Goal: Task Accomplishment & Management: Complete application form

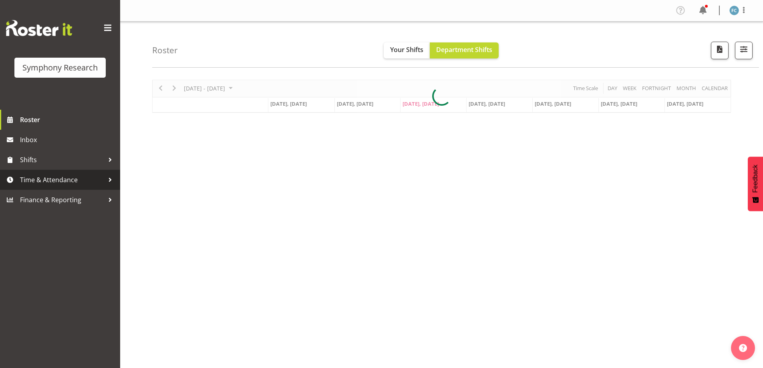
click at [109, 179] on div at bounding box center [110, 180] width 12 height 12
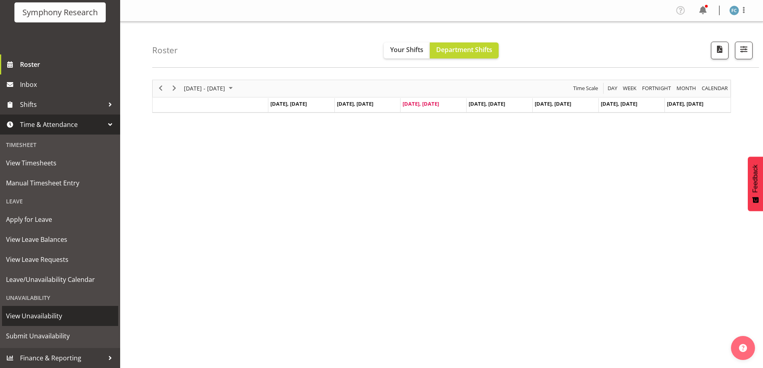
scroll to position [26, 0]
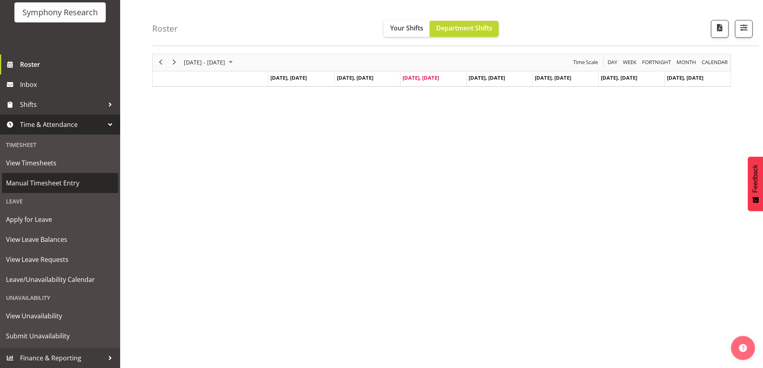
click at [76, 186] on span "Manual Timesheet Entry" at bounding box center [60, 183] width 108 height 12
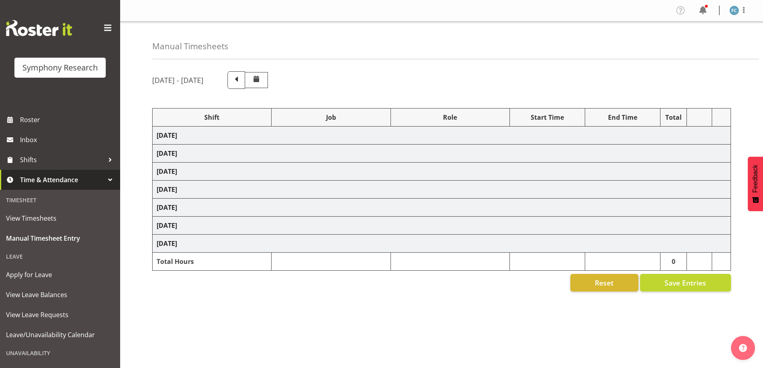
select select "48116"
select select "10527"
select select "48116"
select select "10499"
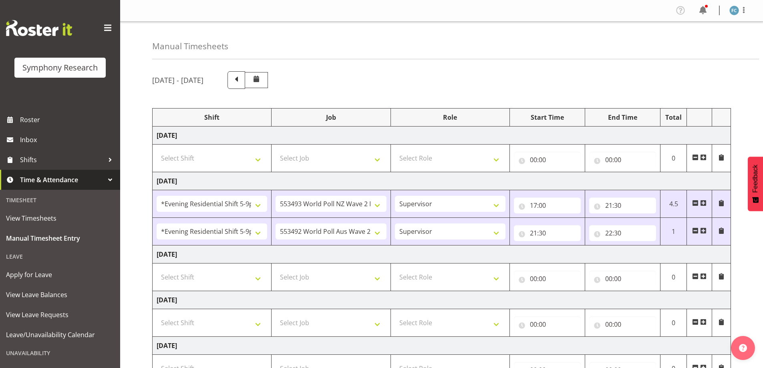
click at [703, 276] on span at bounding box center [703, 276] width 6 height 6
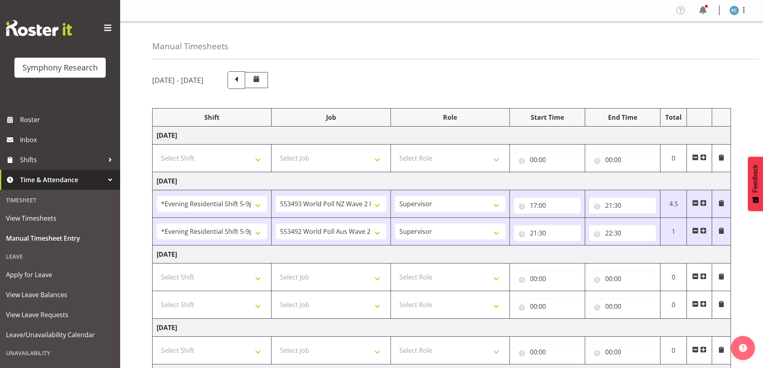
click at [704, 304] on span at bounding box center [703, 304] width 6 height 6
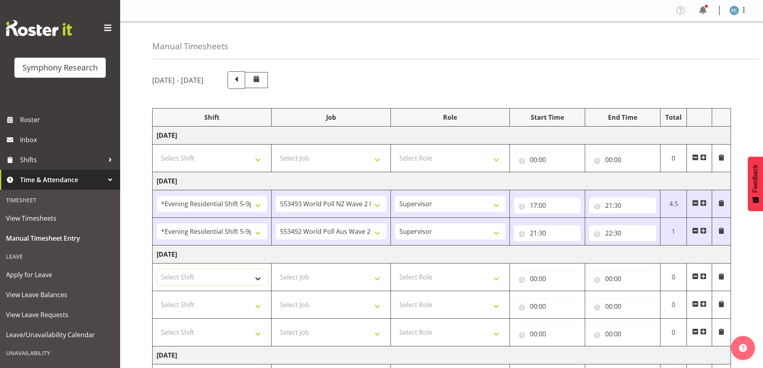
click at [256, 278] on select "Select Shift !!Weekend Residential (Roster IT Shift Label) *Business 9/10am ~ 4…" at bounding box center [212, 277] width 111 height 16
select select "48116"
click at [157, 269] on select "Select Shift !!Weekend Residential (Roster IT Shift Label) *Business 9/10am ~ 4…" at bounding box center [212, 277] width 111 height 16
click at [258, 305] on select "Select Shift !!Weekend Residential (Roster IT Shift Label) *Business 9/10am ~ 4…" at bounding box center [212, 305] width 111 height 16
select select "48116"
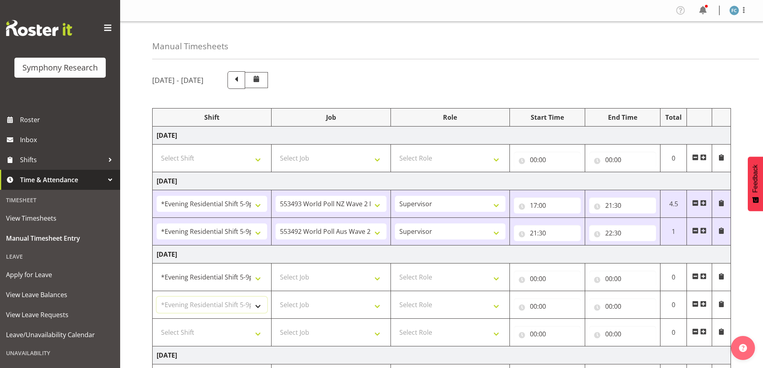
click at [157, 297] on select "Select Shift !!Weekend Residential (Roster IT Shift Label) *Business 9/10am ~ 4…" at bounding box center [212, 305] width 111 height 16
click at [256, 333] on select "Select Shift !!Weekend Residential (Roster IT Shift Label) *Business 9/10am ~ 4…" at bounding box center [212, 332] width 111 height 16
select select "48116"
click at [157, 324] on select "Select Shift !!Weekend Residential (Roster IT Shift Label) *Business 9/10am ~ 4…" at bounding box center [212, 332] width 111 height 16
click at [378, 278] on select "Select Job 550060 IF Admin 553492 World Poll Aus Wave 2 Main 2025 553493 World …" at bounding box center [331, 277] width 111 height 16
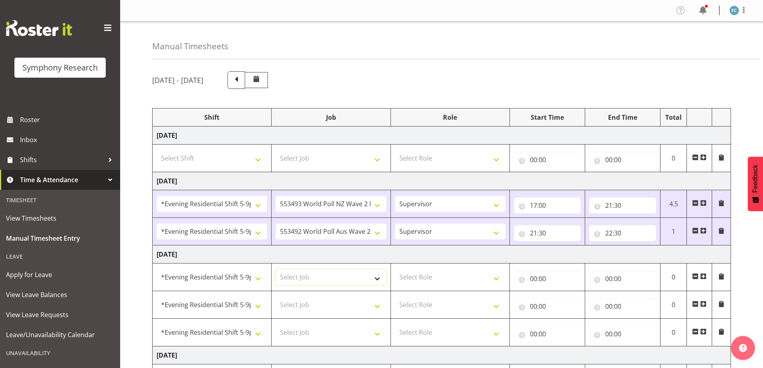
select select "10242"
click at [276, 269] on select "Select Job 550060 IF Admin 553492 World Poll Aus Wave 2 Main 2025 553493 World …" at bounding box center [331, 277] width 111 height 16
click at [377, 306] on select "Select Job 550060 IF Admin 553492 World Poll Aus Wave 2 Main 2025 553493 World …" at bounding box center [331, 305] width 111 height 16
select select "9426"
click at [276, 297] on select "Select Job 550060 IF Admin 553492 World Poll Aus Wave 2 Main 2025 553493 World …" at bounding box center [331, 305] width 111 height 16
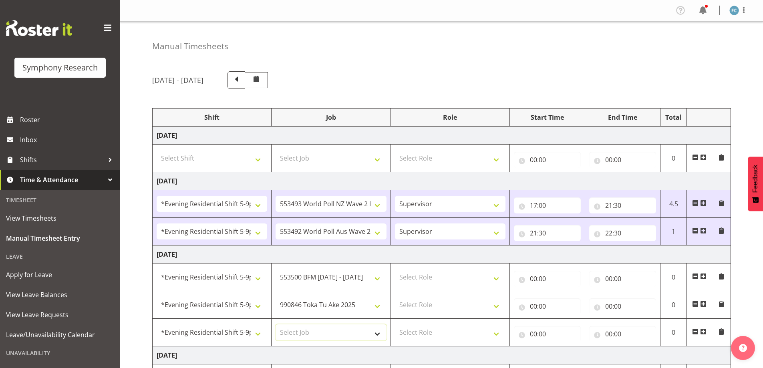
click at [376, 334] on select "Select Job 550060 IF Admin 553492 World Poll Aus Wave 2 Main 2025 553493 World …" at bounding box center [331, 332] width 111 height 16
select select "10527"
click at [276, 324] on select "Select Job 550060 IF Admin 553492 World Poll Aus Wave 2 Main 2025 553493 World …" at bounding box center [331, 332] width 111 height 16
click at [497, 278] on select "Select Role Supervisor Briefing Interviewing" at bounding box center [450, 277] width 111 height 16
select select "45"
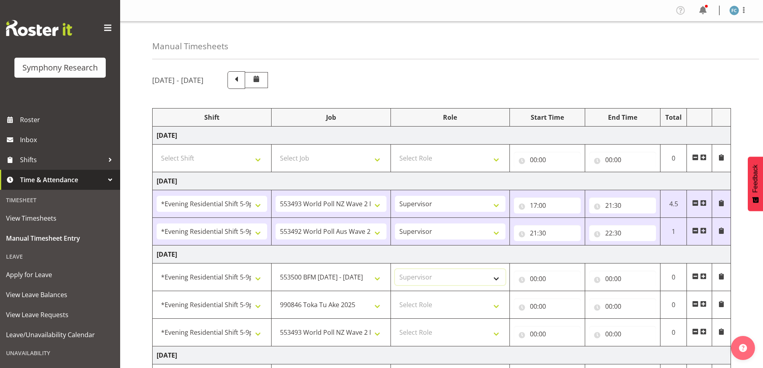
click at [395, 269] on select "Select Role Supervisor Briefing Interviewing" at bounding box center [450, 277] width 111 height 16
drag, startPoint x: 494, startPoint y: 305, endPoint x: 489, endPoint y: 308, distance: 5.6
click at [494, 305] on select "Select Role Supervisor Briefing Interviewing" at bounding box center [450, 305] width 111 height 16
select select "45"
click at [395, 297] on select "Select Role Supervisor Briefing Interviewing" at bounding box center [450, 305] width 111 height 16
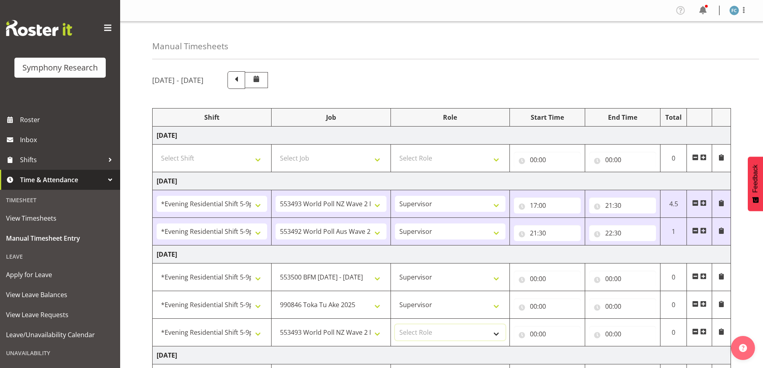
click at [493, 337] on select "Select Role Supervisor Briefing Interviewing" at bounding box center [450, 332] width 111 height 16
select select "45"
click at [395, 324] on select "Select Role Supervisor Briefing Interviewing" at bounding box center [450, 332] width 111 height 16
click at [525, 281] on input "00:00" at bounding box center [547, 279] width 67 height 16
click at [566, 301] on select "00 01 02 03 04 05 06 07 08 09 10 11 12 13 14 15 16 17 18 19 20 21 22 23" at bounding box center [569, 300] width 18 height 16
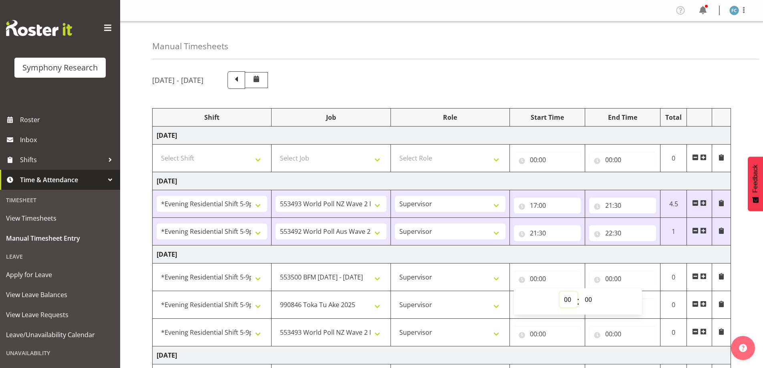
select select "17"
click at [560, 292] on select "00 01 02 03 04 05 06 07 08 09 10 11 12 13 14 15 16 17 18 19 20 21 22 23" at bounding box center [569, 300] width 18 height 16
type input "17:00"
click at [600, 281] on input "00:00" at bounding box center [622, 279] width 67 height 16
click at [643, 304] on select "00 01 02 03 04 05 06 07 08 09 10 11 12 13 14 15 16 17 18 19 20 21 22 23" at bounding box center [644, 300] width 18 height 16
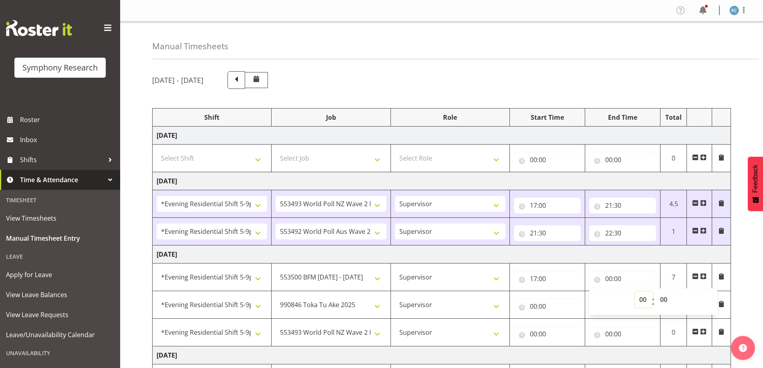
select select "17"
click at [635, 292] on select "00 01 02 03 04 05 06 07 08 09 10 11 12 13 14 15 16 17 18 19 20 21 22 23" at bounding box center [644, 300] width 18 height 16
type input "17:00"
click at [666, 300] on select "00 01 02 03 04 05 06 07 08 09 10 11 12 13 14 15 16 17 18 19 20 21 22 23 24 25 2…" at bounding box center [665, 300] width 18 height 16
select select "30"
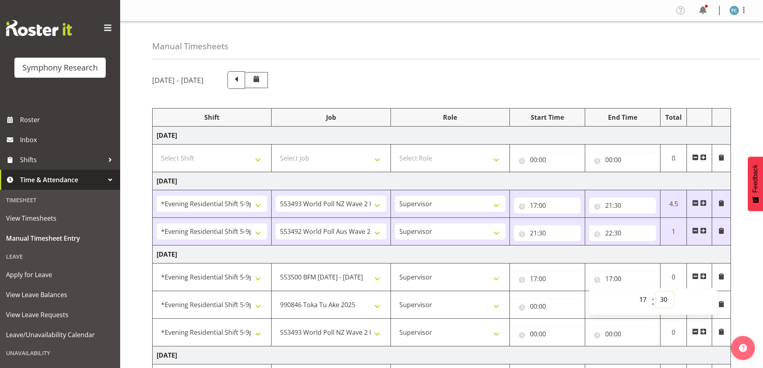
click at [656, 292] on select "00 01 02 03 04 05 06 07 08 09 10 11 12 13 14 15 16 17 18 19 20 21 22 23 24 25 2…" at bounding box center [665, 300] width 18 height 16
type input "17:30"
click at [521, 308] on input "00:00" at bounding box center [547, 306] width 67 height 16
click at [568, 327] on select "00 01 02 03 04 05 06 07 08 09 10 11 12 13 14 15 16 17 18 19 20 21 22 23" at bounding box center [569, 327] width 18 height 16
select select "17"
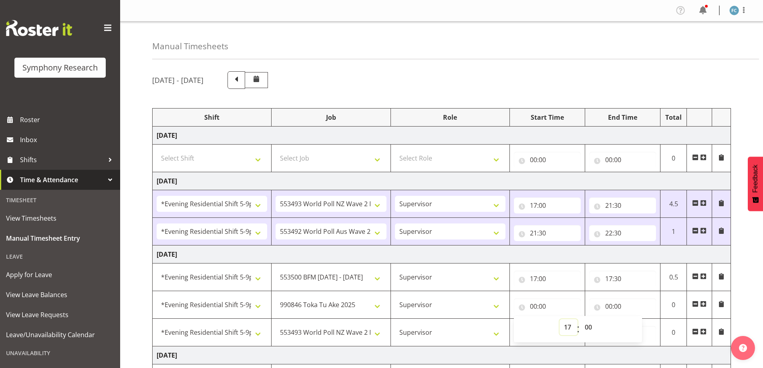
click at [560, 319] on select "00 01 02 03 04 05 06 07 08 09 10 11 12 13 14 15 16 17 18 19 20 21 22 23" at bounding box center [569, 327] width 18 height 16
type input "17:00"
click at [591, 331] on select "00 01 02 03 04 05 06 07 08 09 10 11 12 13 14 15 16 17 18 19 20 21 22 23 24 25 2…" at bounding box center [589, 327] width 18 height 16
select select "30"
click at [580, 319] on select "00 01 02 03 04 05 06 07 08 09 10 11 12 13 14 15 16 17 18 19 20 21 22 23 24 25 2…" at bounding box center [589, 327] width 18 height 16
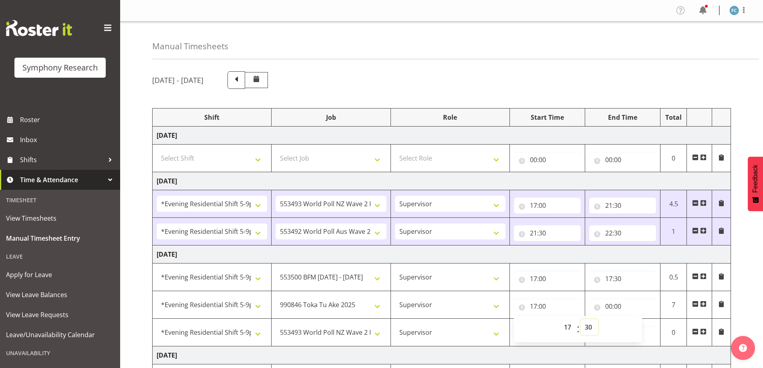
type input "17:30"
click at [596, 308] on input "00:00" at bounding box center [622, 306] width 67 height 16
click at [640, 325] on select "00 01 02 03 04 05 06 07 08 09 10 11 12 13 14 15 16 17 18 19 20 21 22 23" at bounding box center [644, 327] width 18 height 16
select select "17"
click at [635, 319] on select "00 01 02 03 04 05 06 07 08 09 10 11 12 13 14 15 16 17 18 19 20 21 22 23" at bounding box center [644, 327] width 18 height 16
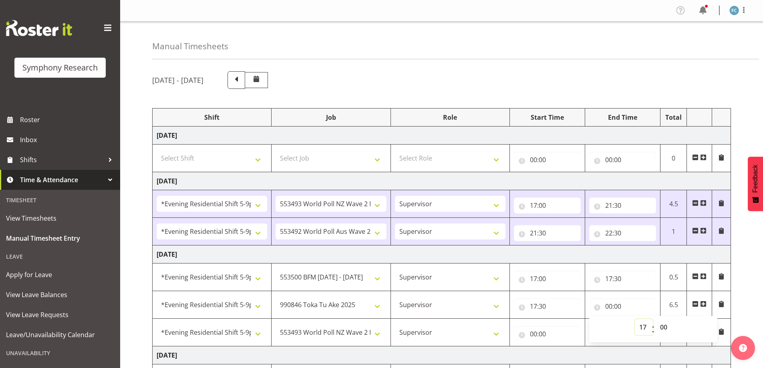
type input "17:00"
click at [668, 328] on select "00 01 02 03 04 05 06 07 08 09 10 11 12 13 14 15 16 17 18 19 20 21 22 23 24 25 2…" at bounding box center [665, 327] width 18 height 16
select select "45"
click at [656, 319] on select "00 01 02 03 04 05 06 07 08 09 10 11 12 13 14 15 16 17 18 19 20 21 22 23 24 25 2…" at bounding box center [665, 327] width 18 height 16
type input "17:45"
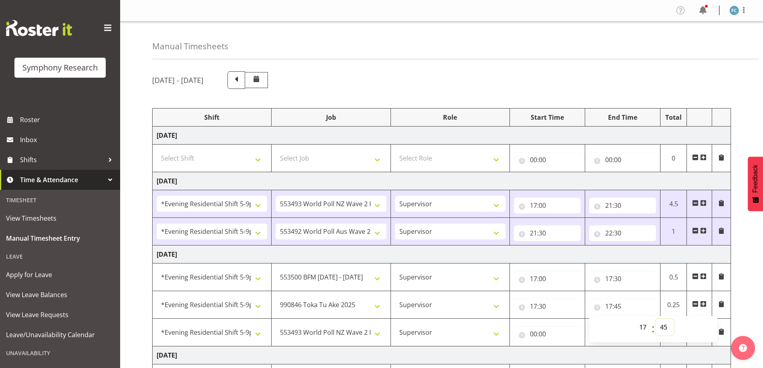
scroll to position [160, 0]
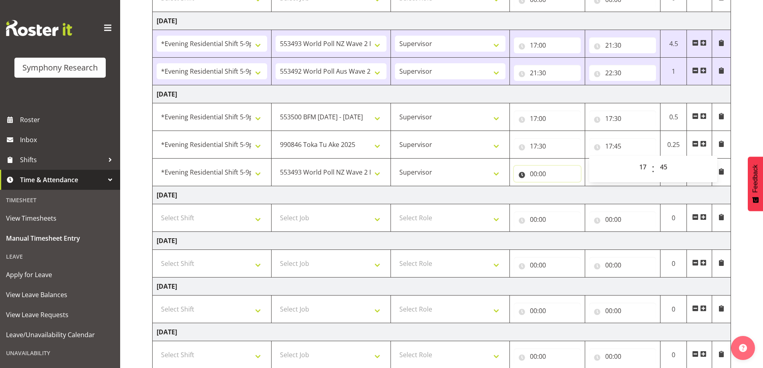
click at [520, 176] on input "00:00" at bounding box center [547, 174] width 67 height 16
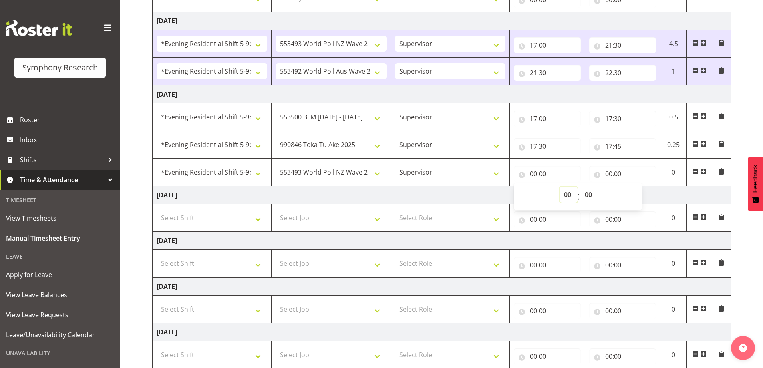
click at [567, 195] on select "00 01 02 03 04 05 06 07 08 09 10 11 12 13 14 15 16 17 18 19 20 21 22 23" at bounding box center [569, 195] width 18 height 16
select select "17"
click at [560, 187] on select "00 01 02 03 04 05 06 07 08 09 10 11 12 13 14 15 16 17 18 19 20 21 22 23" at bounding box center [569, 195] width 18 height 16
type input "17:00"
click at [591, 195] on select "00 01 02 03 04 05 06 07 08 09 10 11 12 13 14 15 16 17 18 19 20 21 22 23 24 25 2…" at bounding box center [589, 195] width 18 height 16
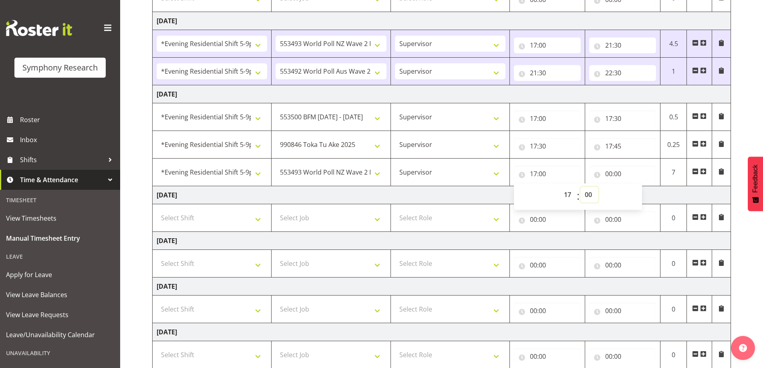
select select "45"
click at [580, 187] on select "00 01 02 03 04 05 06 07 08 09 10 11 12 13 14 15 16 17 18 19 20 21 22 23 24 25 2…" at bounding box center [589, 195] width 18 height 16
type input "17:45"
click at [600, 174] on input "00:00" at bounding box center [622, 174] width 67 height 16
click at [639, 194] on select "00 01 02 03 04 05 06 07 08 09 10 11 12 13 14 15 16 17 18 19 20 21 22 23" at bounding box center [644, 195] width 18 height 16
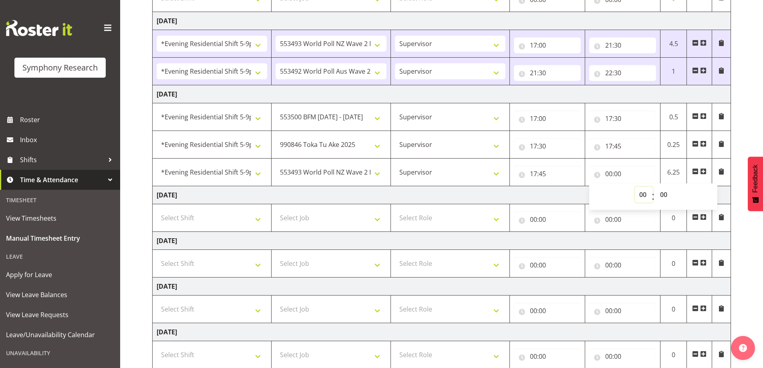
select select "21"
click at [635, 187] on select "00 01 02 03 04 05 06 07 08 09 10 11 12 13 14 15 16 17 18 19 20 21 22 23" at bounding box center [644, 195] width 18 height 16
type input "21:00"
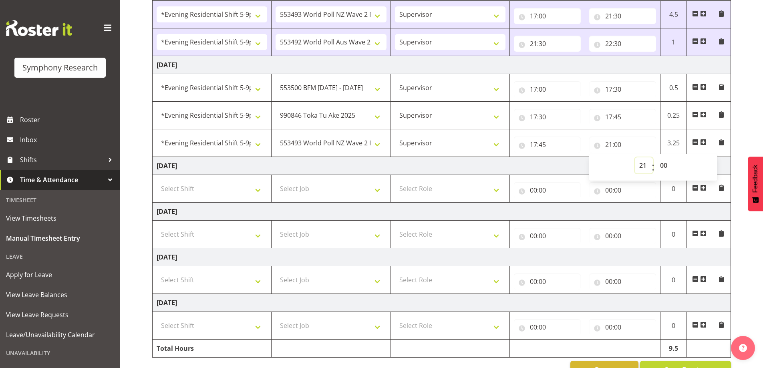
scroll to position [212, 0]
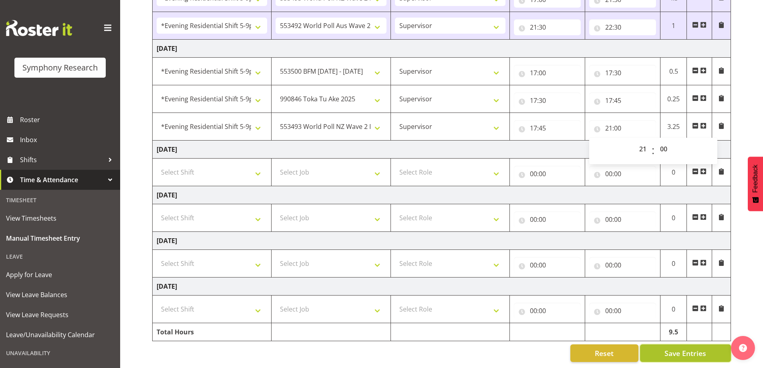
click at [689, 348] on span "Save Entries" at bounding box center [686, 353] width 42 height 10
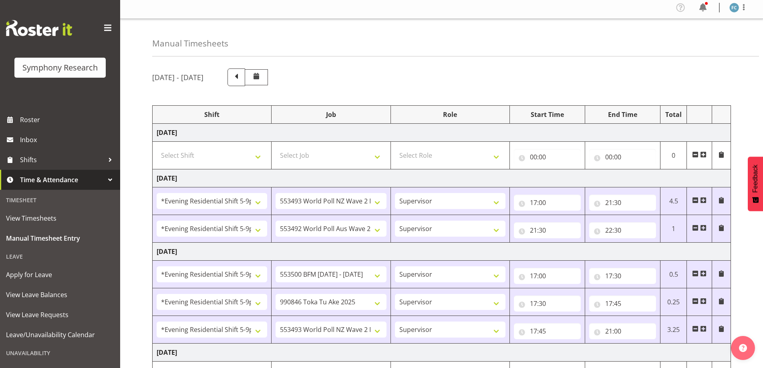
scroll to position [0, 0]
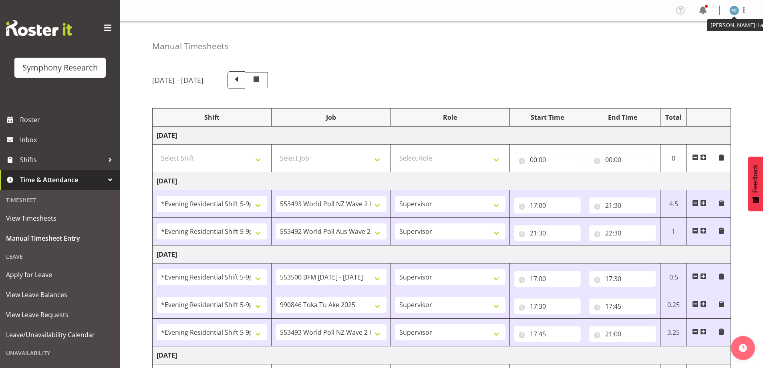
click at [735, 9] on img at bounding box center [734, 11] width 10 height 10
click at [714, 41] on link "Log Out" at bounding box center [710, 42] width 77 height 14
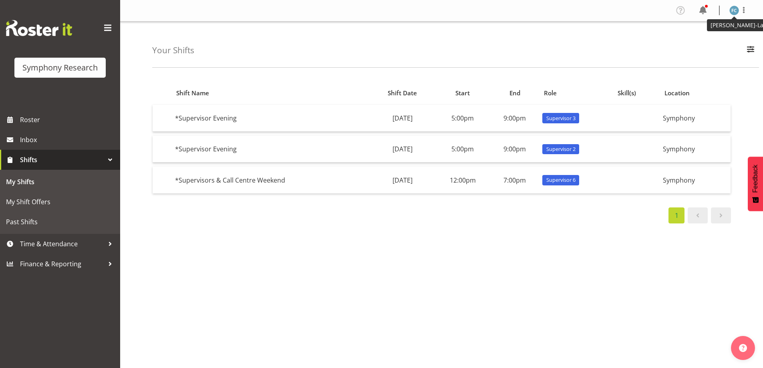
click at [733, 11] on img at bounding box center [734, 11] width 10 height 10
click at [705, 39] on link "Log Out" at bounding box center [710, 42] width 77 height 14
